Goal: Feedback & Contribution: Contribute content

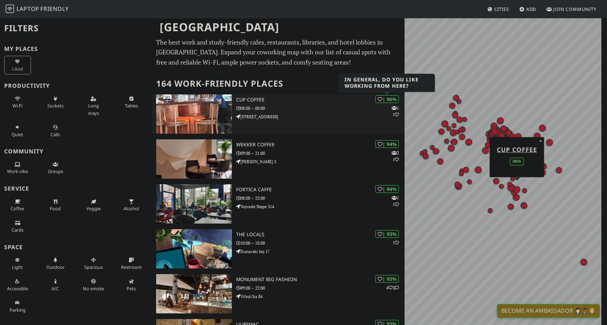
click at [386, 99] on div "| 96%" at bounding box center [387, 99] width 24 height 8
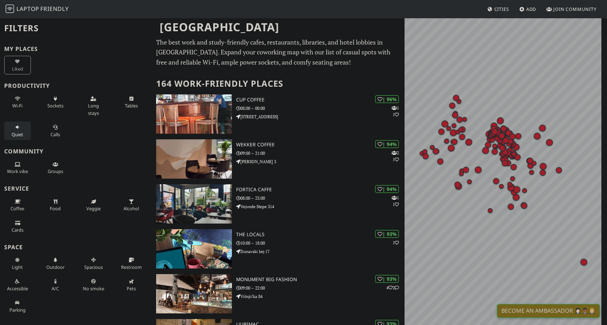
click at [18, 130] on button "Quiet" at bounding box center [17, 130] width 27 height 19
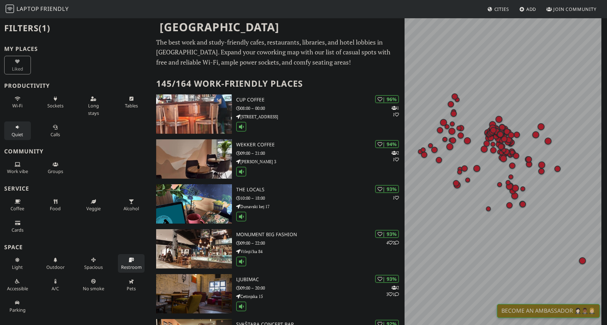
click at [127, 264] on span "Restroom" at bounding box center [131, 267] width 21 height 6
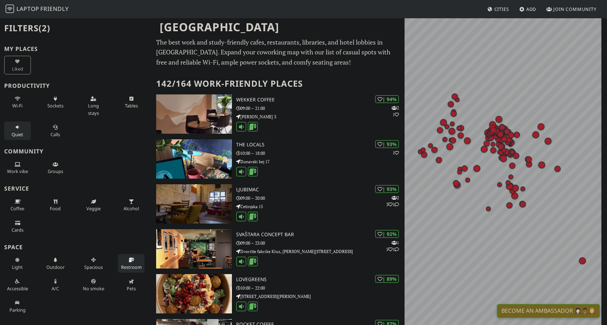
click at [28, 31] on h2 "Filters (2)" at bounding box center [76, 28] width 144 height 21
click at [53, 22] on h2 "Filters (2)" at bounding box center [76, 28] width 144 height 21
click at [22, 135] on span "Quiet" at bounding box center [18, 134] width 12 height 6
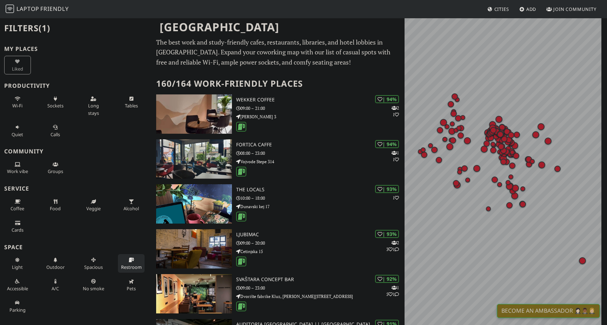
click at [121, 268] on span "Restroom" at bounding box center [131, 267] width 21 height 6
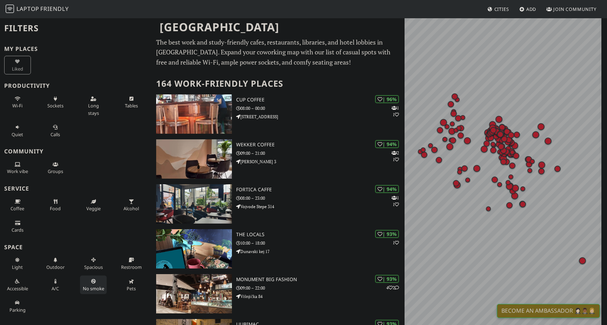
click at [92, 286] on span "No smoke" at bounding box center [93, 288] width 21 height 6
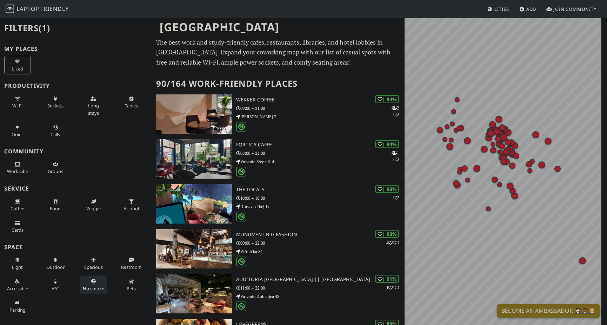
click at [16, 64] on div "Liked" at bounding box center [19, 64] width 38 height 21
click at [530, 12] on span "Add" at bounding box center [532, 9] width 10 height 6
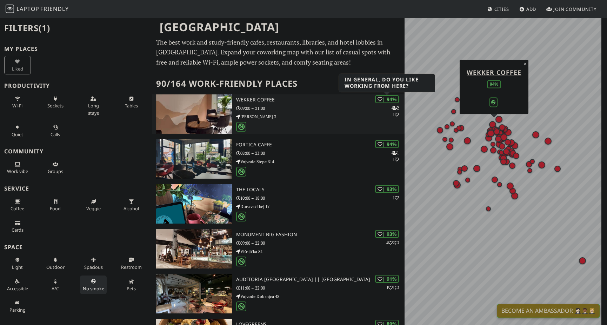
click at [387, 99] on div "| 94%" at bounding box center [387, 99] width 24 height 8
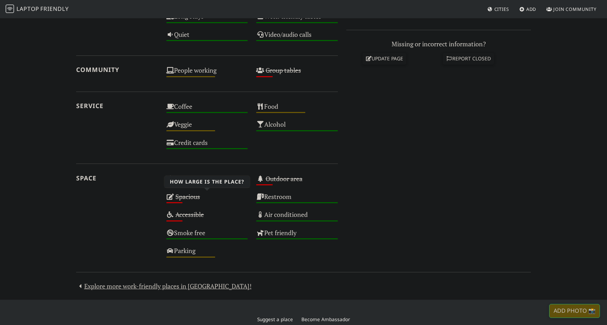
scroll to position [344, 0]
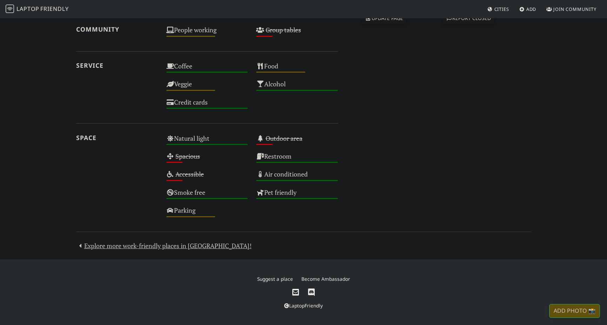
click at [311, 291] on icon at bounding box center [311, 293] width 7 height 8
click at [566, 11] on span "Join Community" at bounding box center [575, 9] width 43 height 6
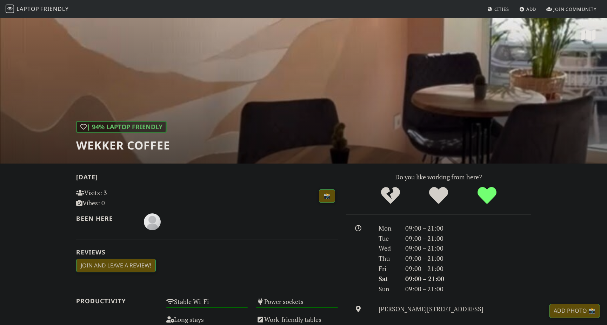
click at [55, 8] on span "Friendly" at bounding box center [54, 9] width 28 height 8
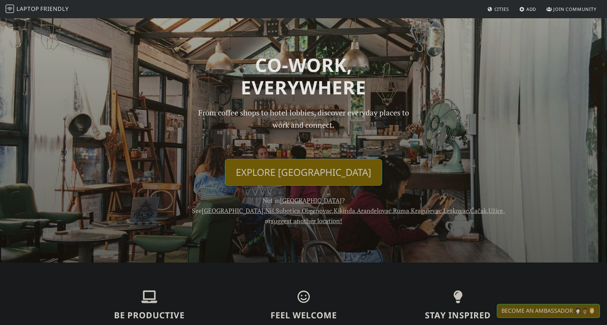
click at [266, 174] on link "Explore [GEOGRAPHIC_DATA]" at bounding box center [303, 172] width 157 height 27
click at [69, 270] on body "Laptop Friendly Cities Add Join Community Co-work, Everywhere From coffee shops…" at bounding box center [303, 162] width 607 height 325
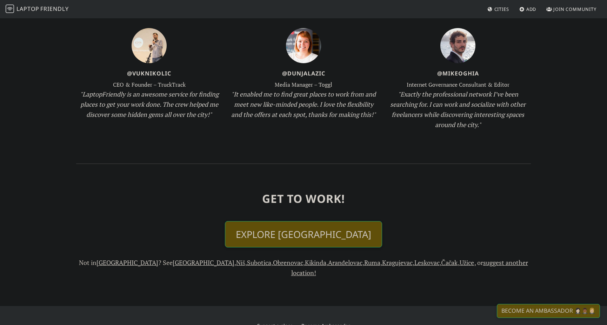
scroll to position [733, 0]
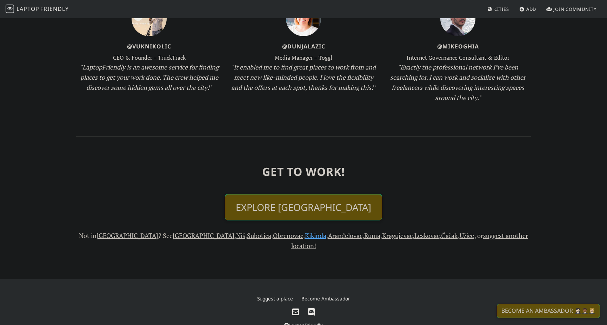
click at [305, 231] on link "Kikinda" at bounding box center [315, 235] width 21 height 8
click at [415, 231] on link "Leskovac" at bounding box center [427, 235] width 25 height 8
click at [173, 231] on link "Novi Sad" at bounding box center [204, 235] width 62 height 8
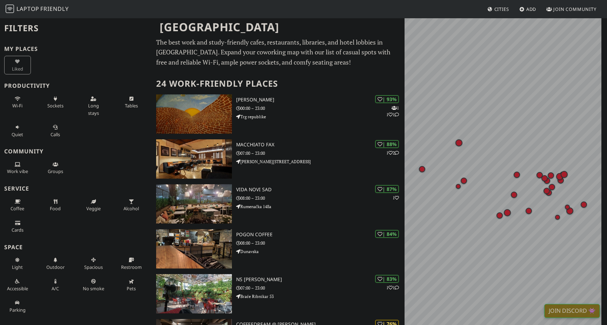
click at [503, 11] on span "Cities" at bounding box center [502, 9] width 15 height 6
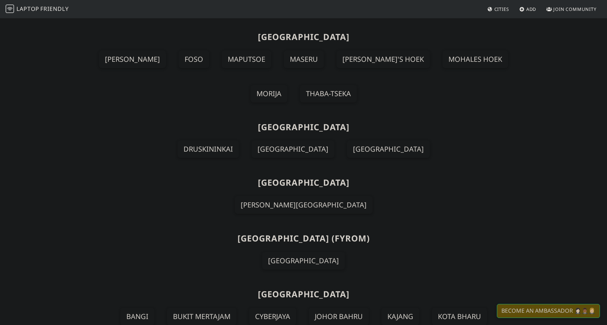
scroll to position [4673, 0]
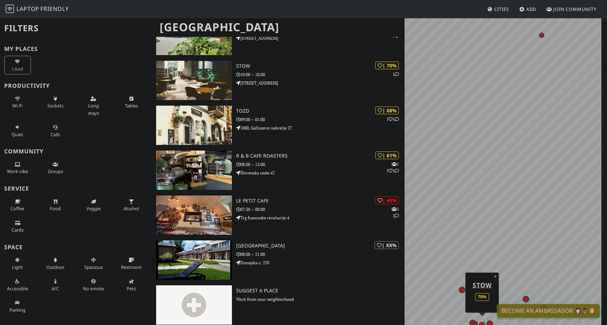
scroll to position [263, 0]
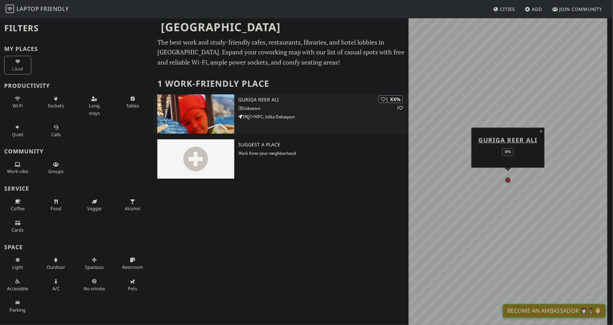
click at [198, 116] on img at bounding box center [195, 113] width 77 height 39
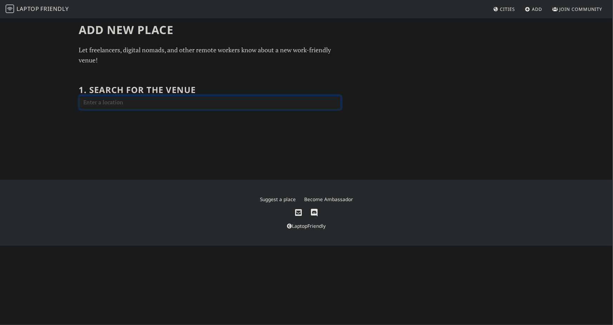
click at [152, 99] on input "text" at bounding box center [210, 102] width 262 height 14
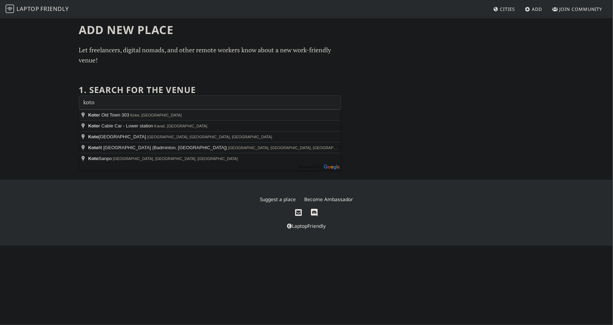
type input "Kotor Old Town 303, Kotor, Montenegro"
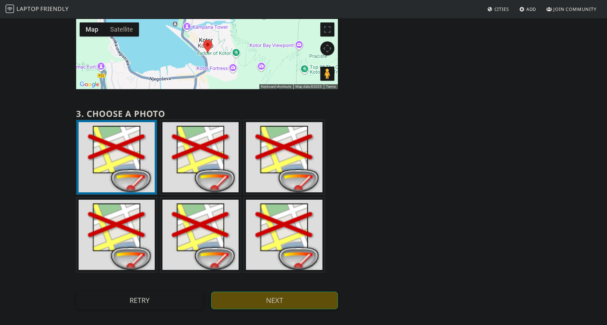
scroll to position [71, 0]
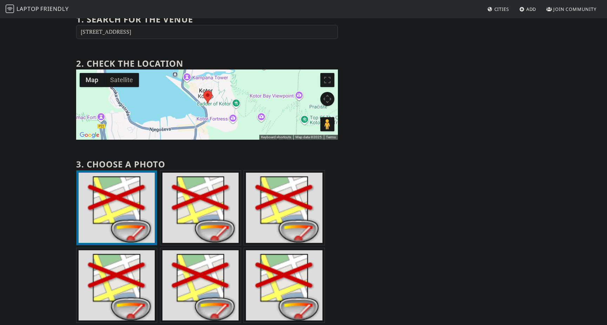
click at [210, 202] on img at bounding box center [201, 208] width 76 height 70
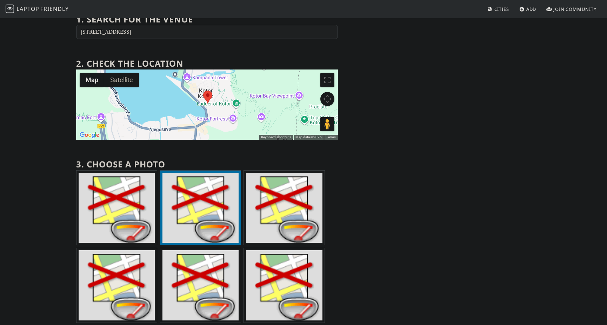
scroll to position [199, 0]
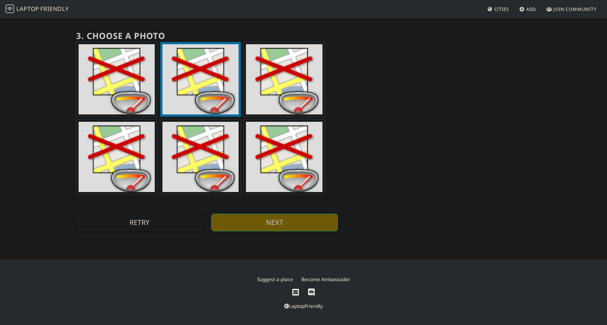
click at [305, 217] on button "Next" at bounding box center [274, 223] width 127 height 18
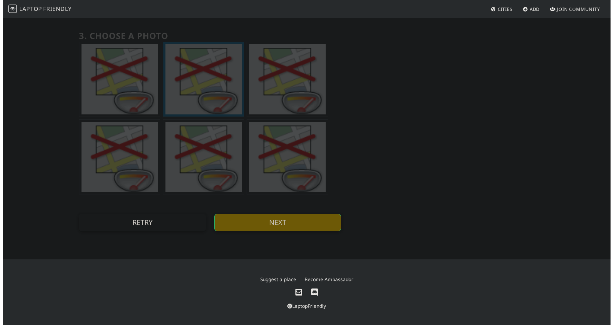
scroll to position [0, 0]
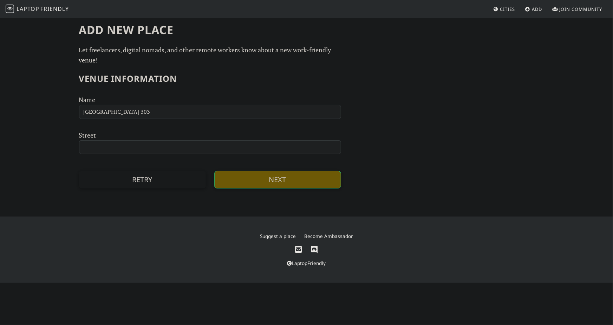
click at [262, 178] on button "Next" at bounding box center [277, 180] width 127 height 18
click at [376, 79] on div "Add new Place Let freelancers, digital nomads, and other remote workers know ab…" at bounding box center [306, 106] width 463 height 166
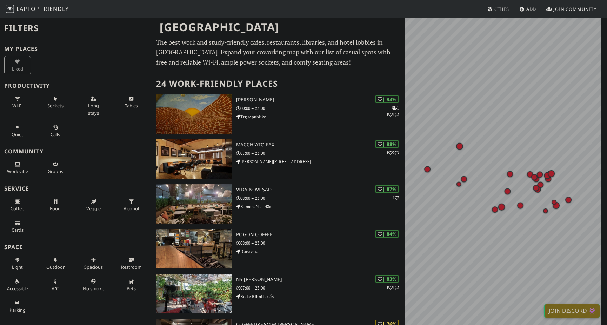
click at [47, 7] on span "Friendly" at bounding box center [54, 9] width 28 height 8
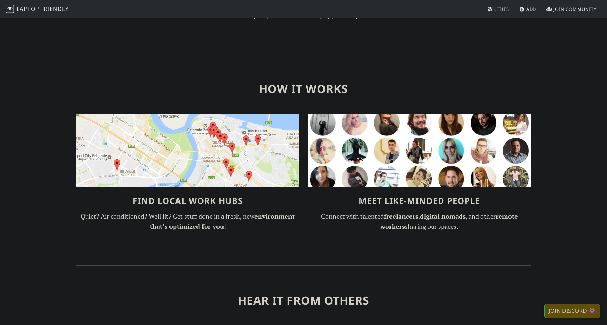
scroll to position [403, 0]
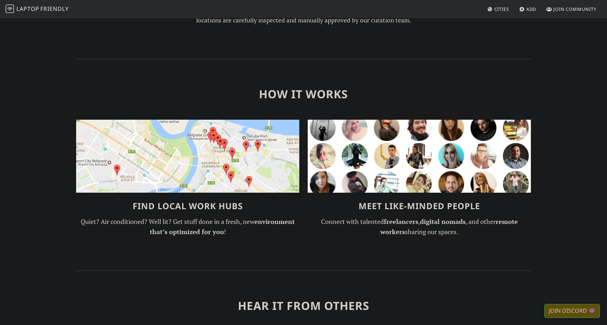
click at [399, 144] on img at bounding box center [419, 156] width 223 height 73
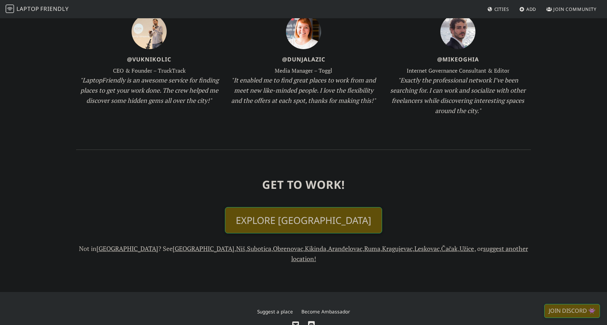
scroll to position [0, 0]
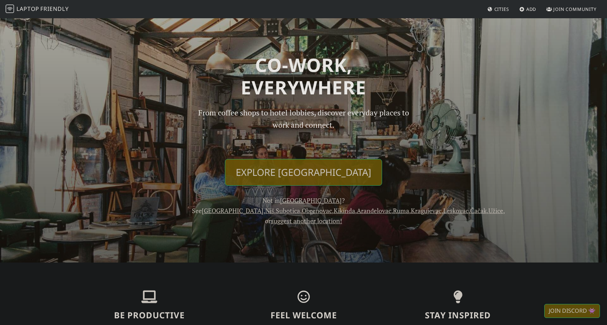
click at [393, 212] on link "Ruma" at bounding box center [401, 210] width 16 height 8
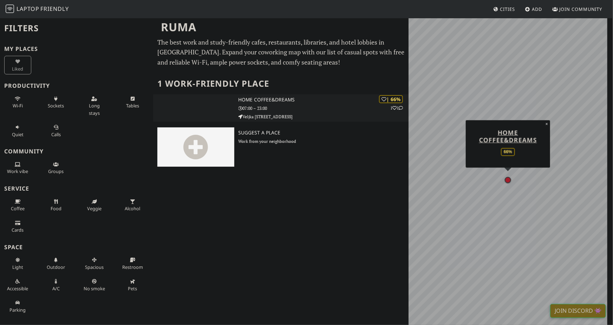
click at [251, 100] on h3 "HOME coffee&dreams" at bounding box center [323, 100] width 170 height 6
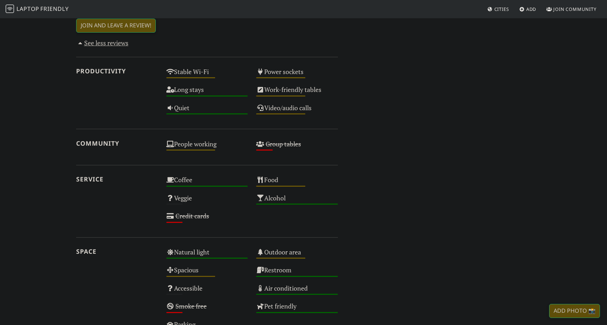
scroll to position [68, 0]
